Goal: Book appointment/travel/reservation

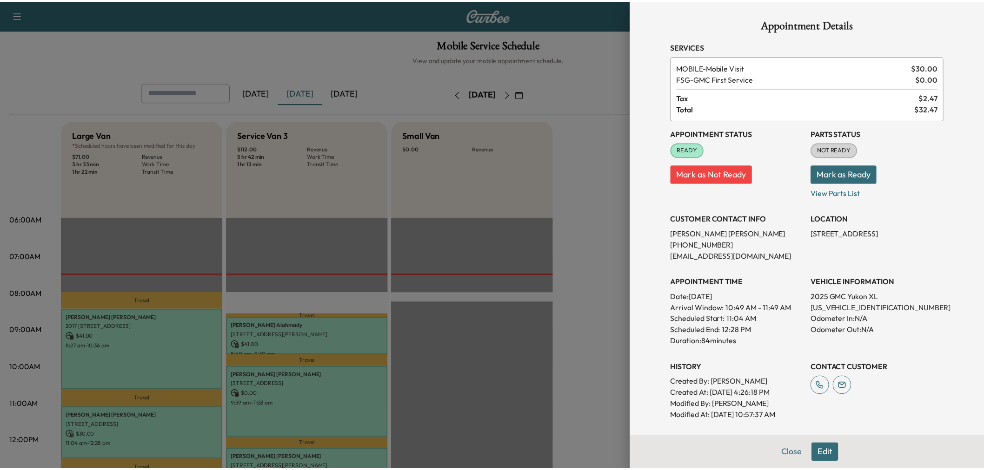
scroll to position [206, 0]
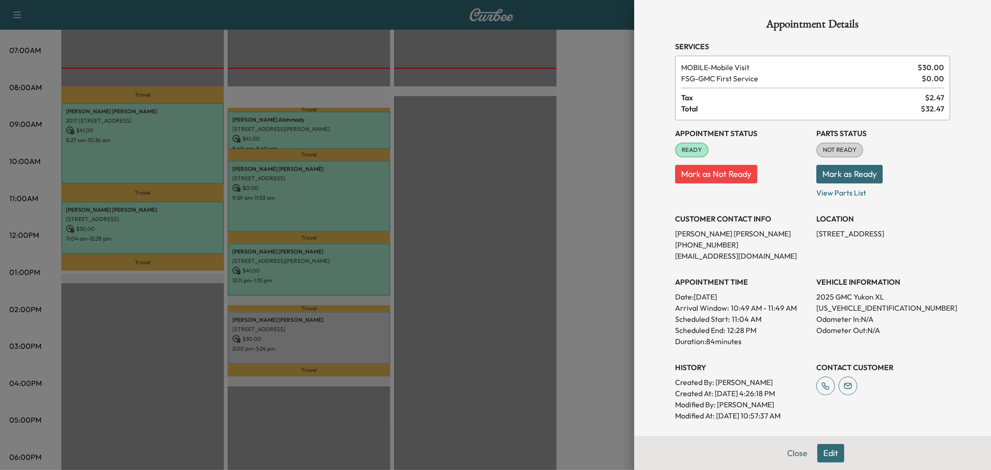
click at [317, 272] on div at bounding box center [495, 235] width 991 height 470
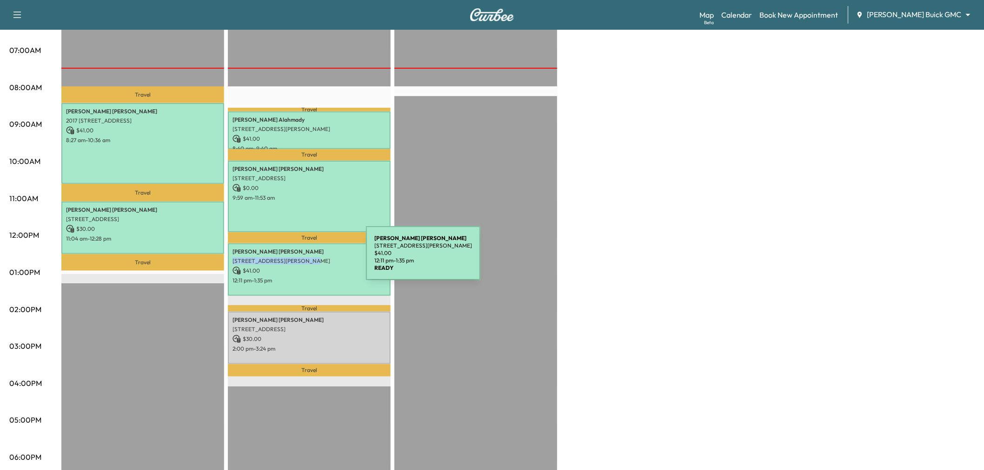
drag, startPoint x: 231, startPoint y: 258, endPoint x: 296, endPoint y: 259, distance: 64.6
click at [296, 259] on p "[STREET_ADDRESS][PERSON_NAME]" at bounding box center [308, 261] width 153 height 7
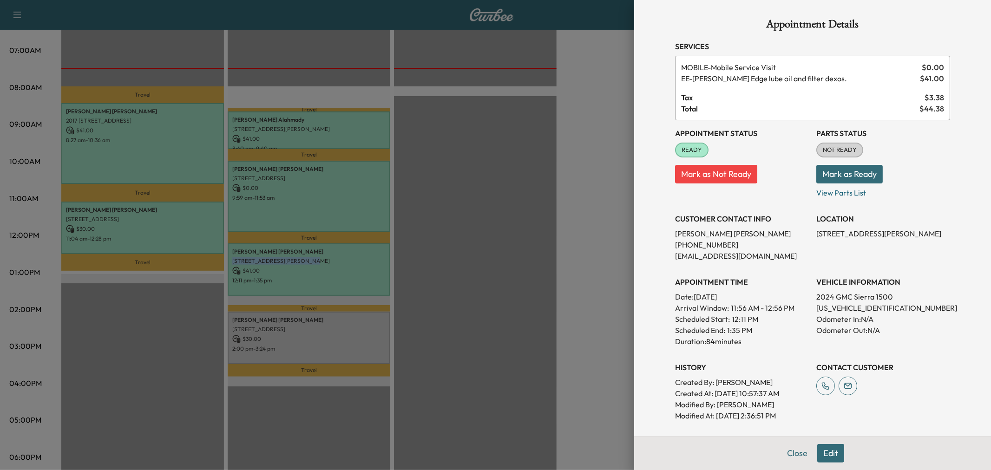
copy p "[STREET_ADDRESS][PERSON_NAME]"
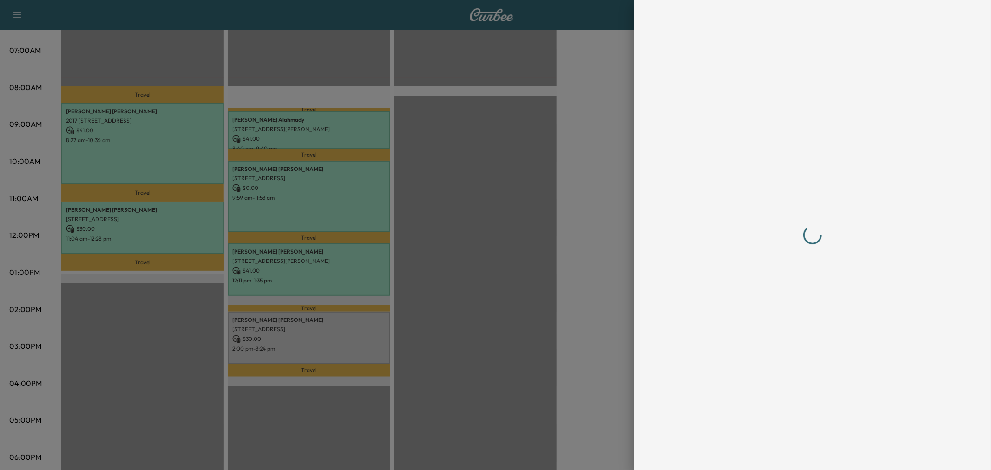
click at [490, 205] on div at bounding box center [495, 235] width 991 height 470
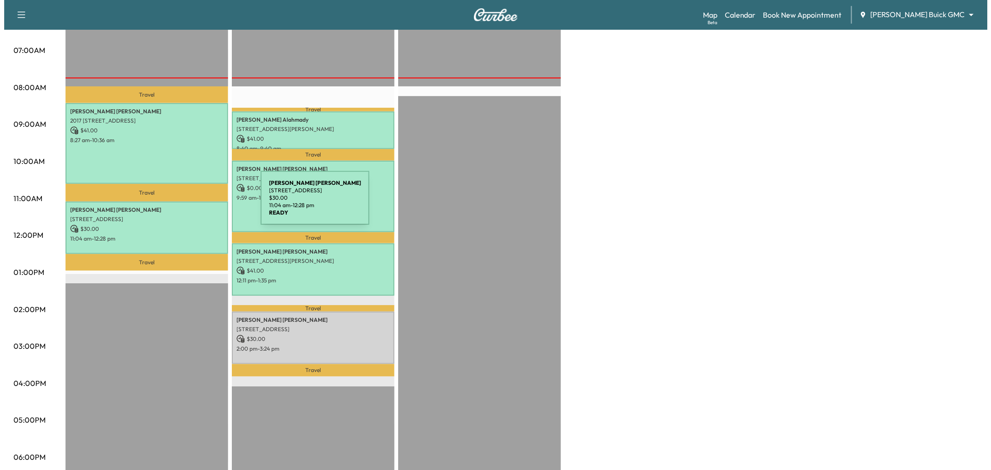
scroll to position [155, 0]
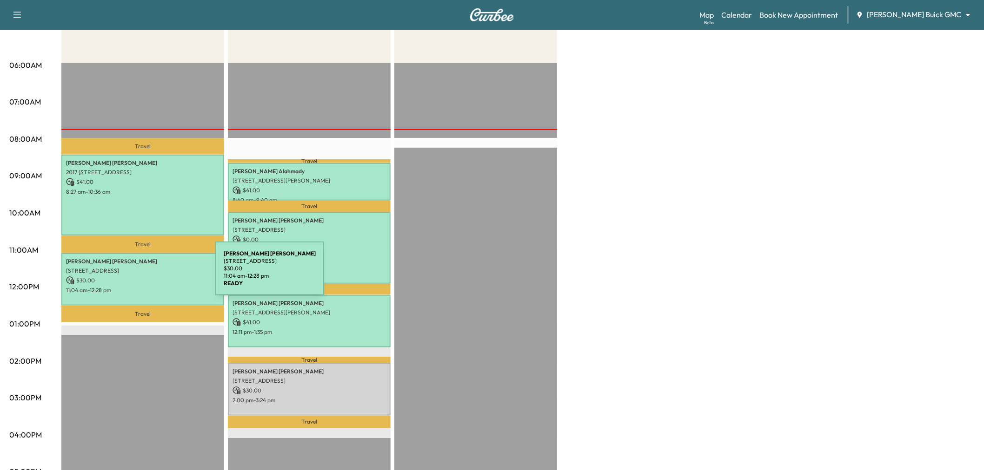
click at [145, 277] on p "$ 30.00" at bounding box center [142, 281] width 153 height 8
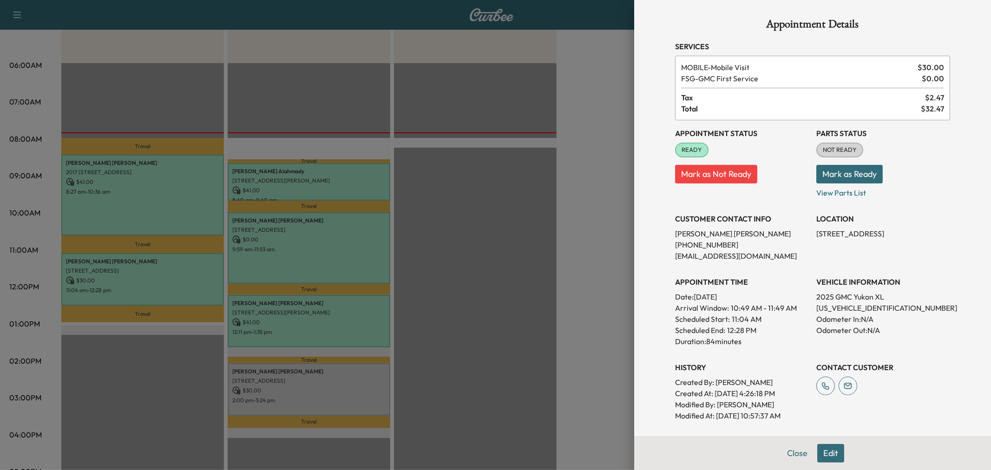
drag, startPoint x: 275, startPoint y: 178, endPoint x: 279, endPoint y: 178, distance: 4.7
click at [276, 178] on div at bounding box center [495, 235] width 991 height 470
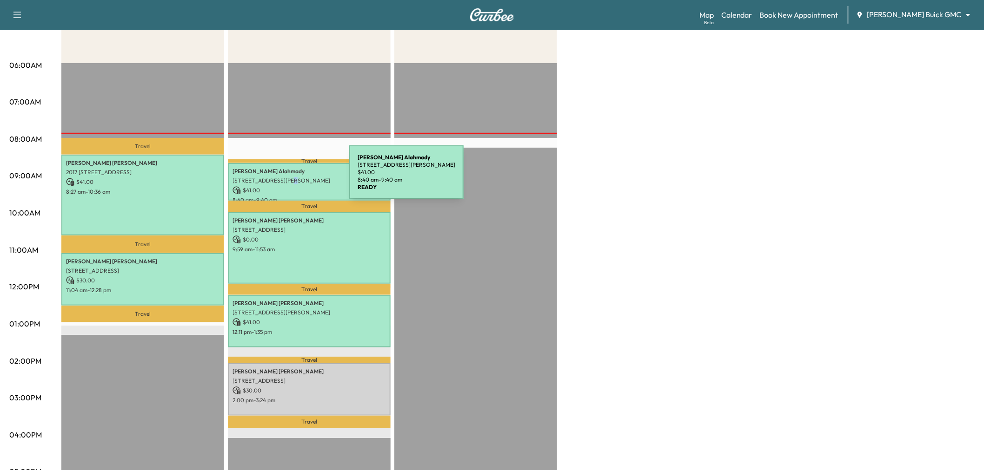
click at [283, 178] on p "[STREET_ADDRESS][PERSON_NAME]" at bounding box center [308, 180] width 153 height 7
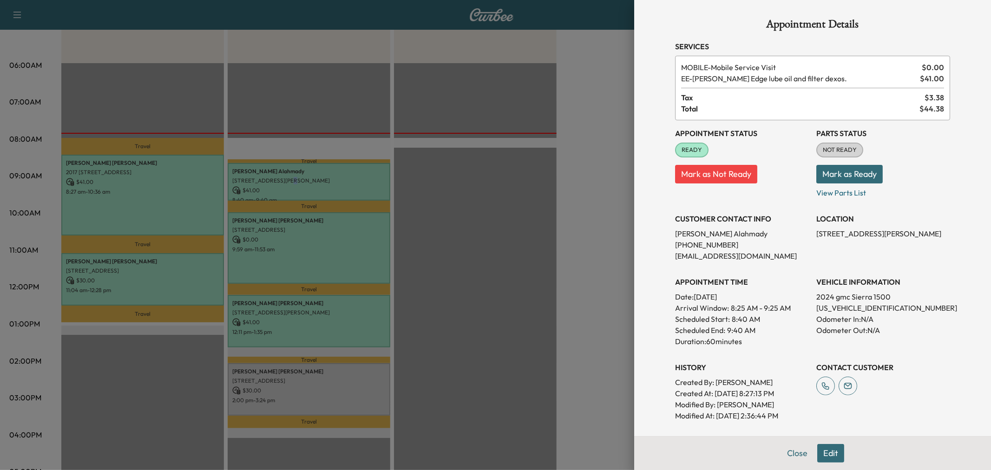
click at [321, 177] on div at bounding box center [495, 235] width 991 height 470
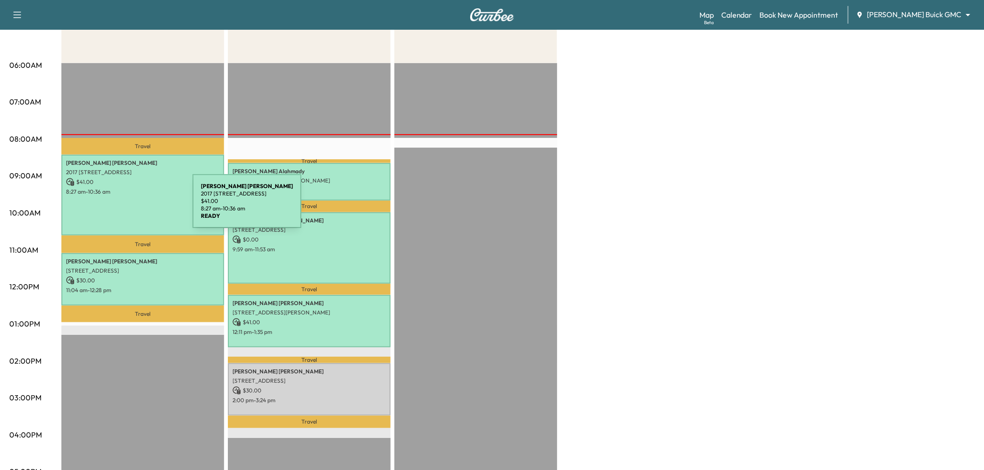
click at [123, 207] on div "[PERSON_NAME] 2017 [STREET_ADDRESS] $ 41.00 8:27 am - 10:36 am" at bounding box center [142, 195] width 163 height 81
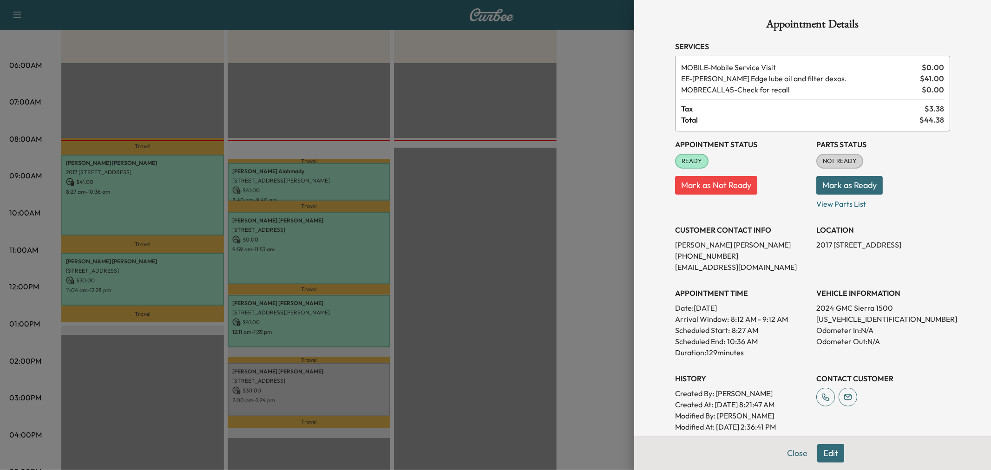
click at [531, 232] on div at bounding box center [495, 235] width 991 height 470
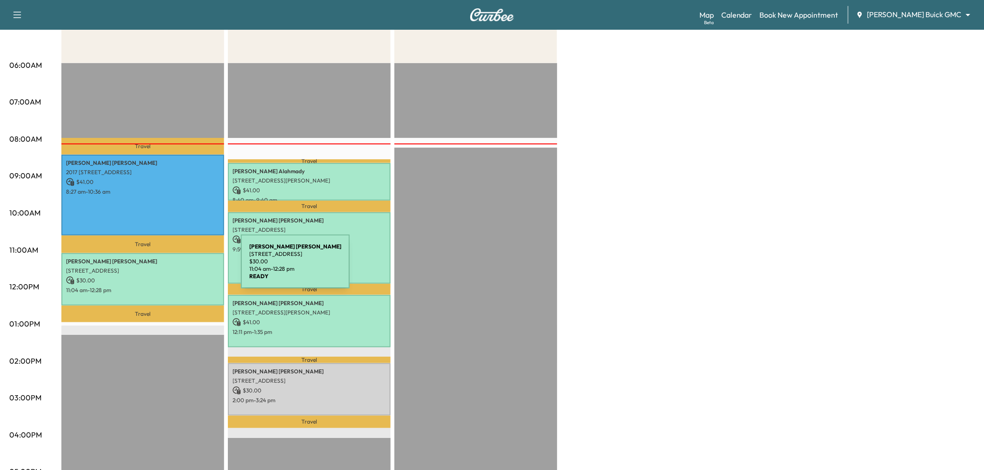
click at [171, 267] on p "[STREET_ADDRESS]" at bounding box center [142, 270] width 153 height 7
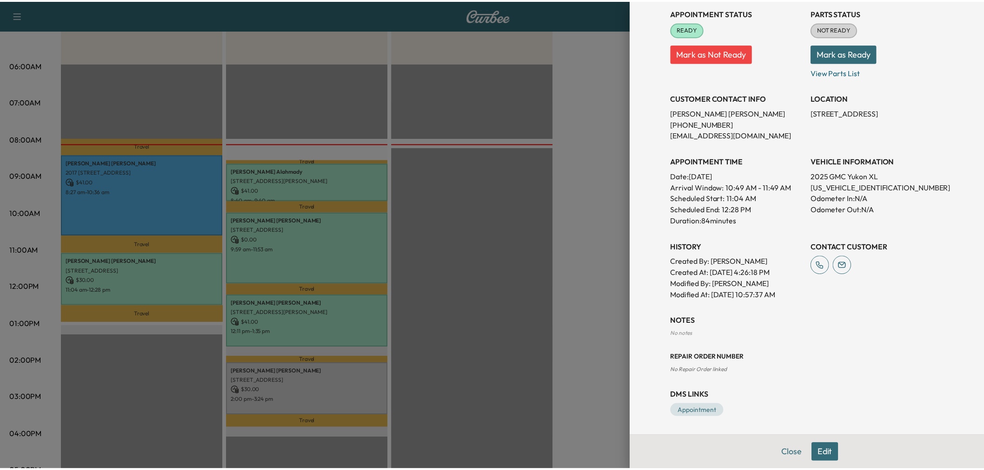
scroll to position [0, 0]
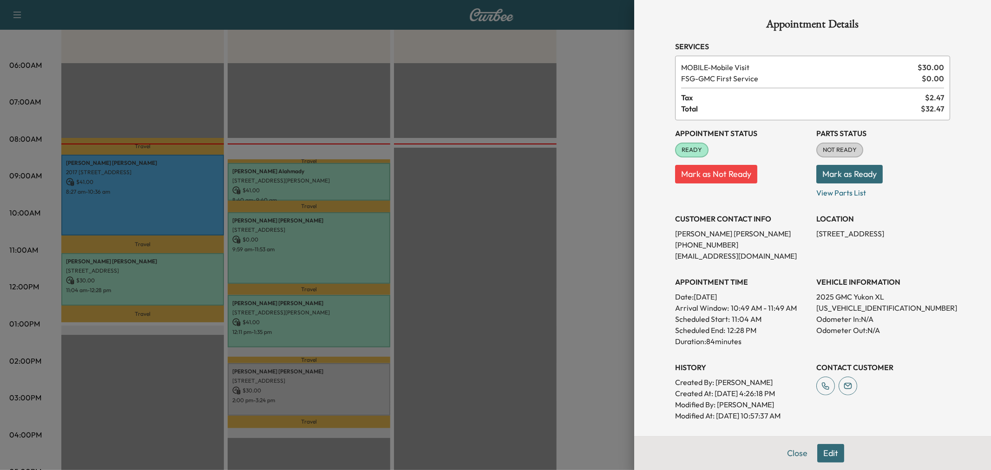
click at [172, 273] on div at bounding box center [495, 235] width 991 height 470
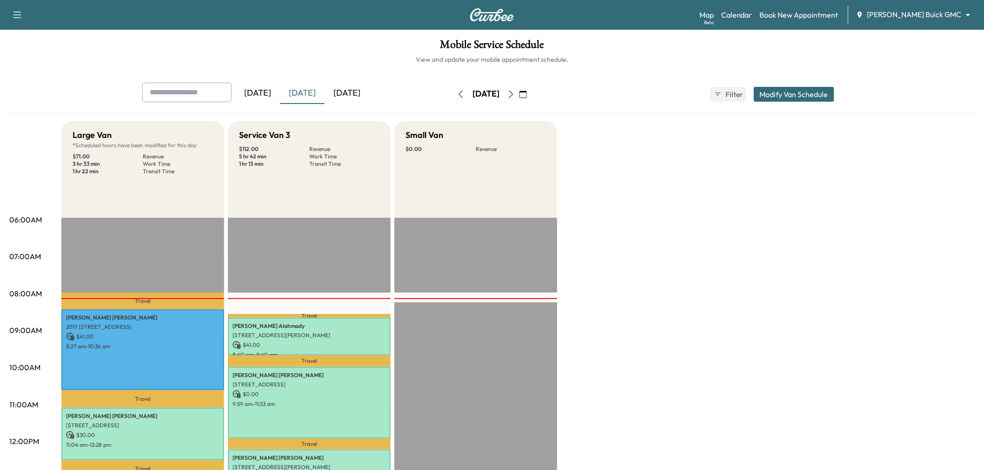
click at [210, 87] on input "text" at bounding box center [186, 93] width 89 height 20
click at [193, 144] on p "[STREET_ADDRESS]" at bounding box center [189, 147] width 77 height 7
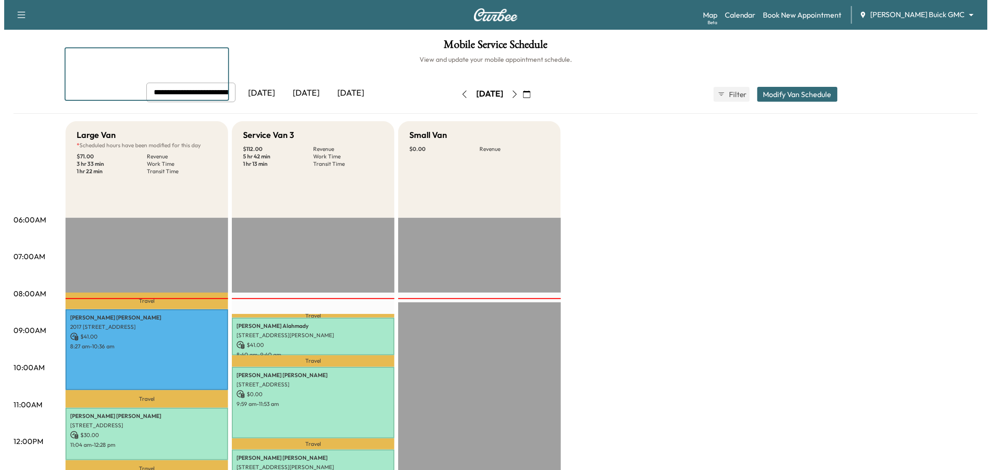
scroll to position [357, 0]
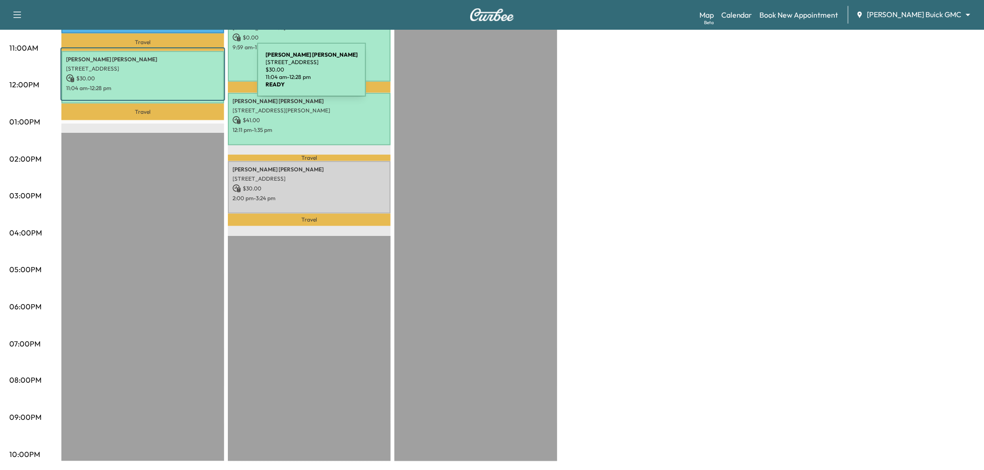
type input "**********"
click at [187, 75] on p "$ 30.00" at bounding box center [142, 78] width 153 height 8
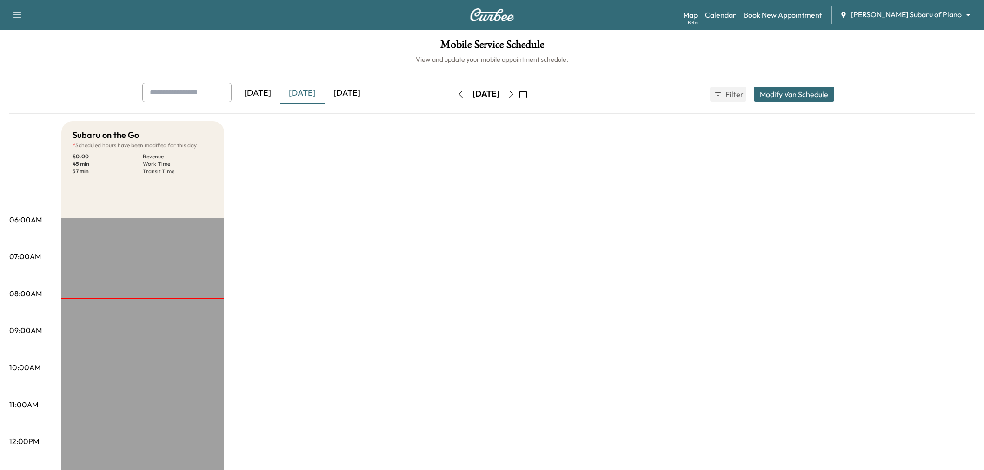
scroll to position [310, 0]
